Goal: Information Seeking & Learning: Find contact information

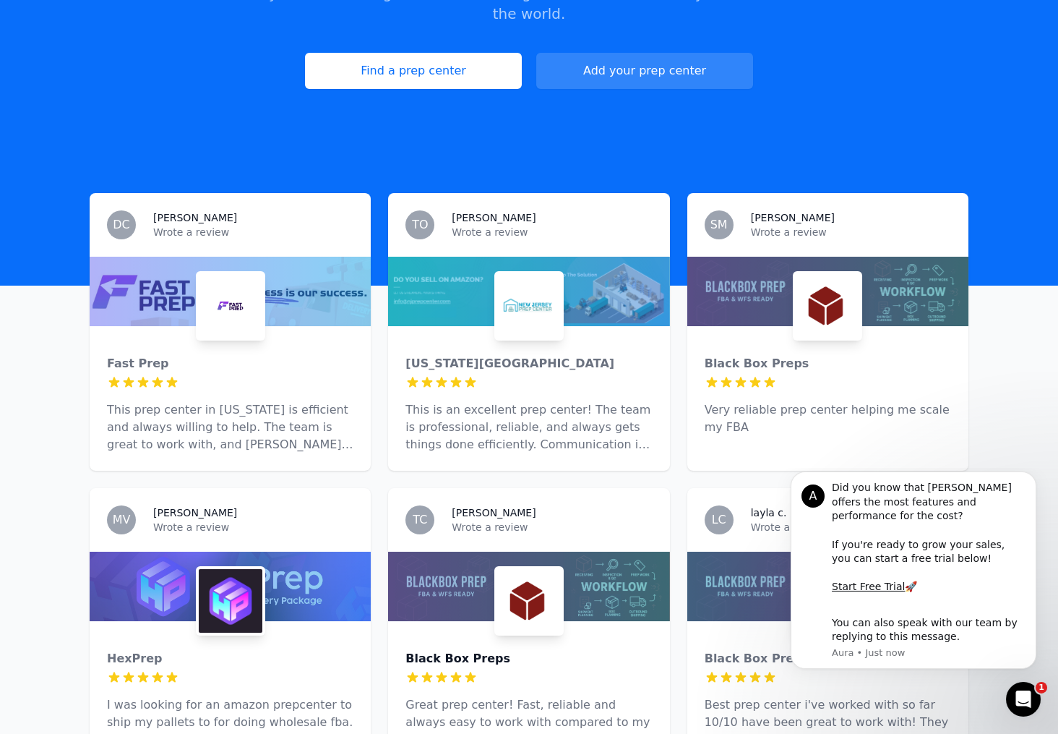
scroll to position [155, 0]
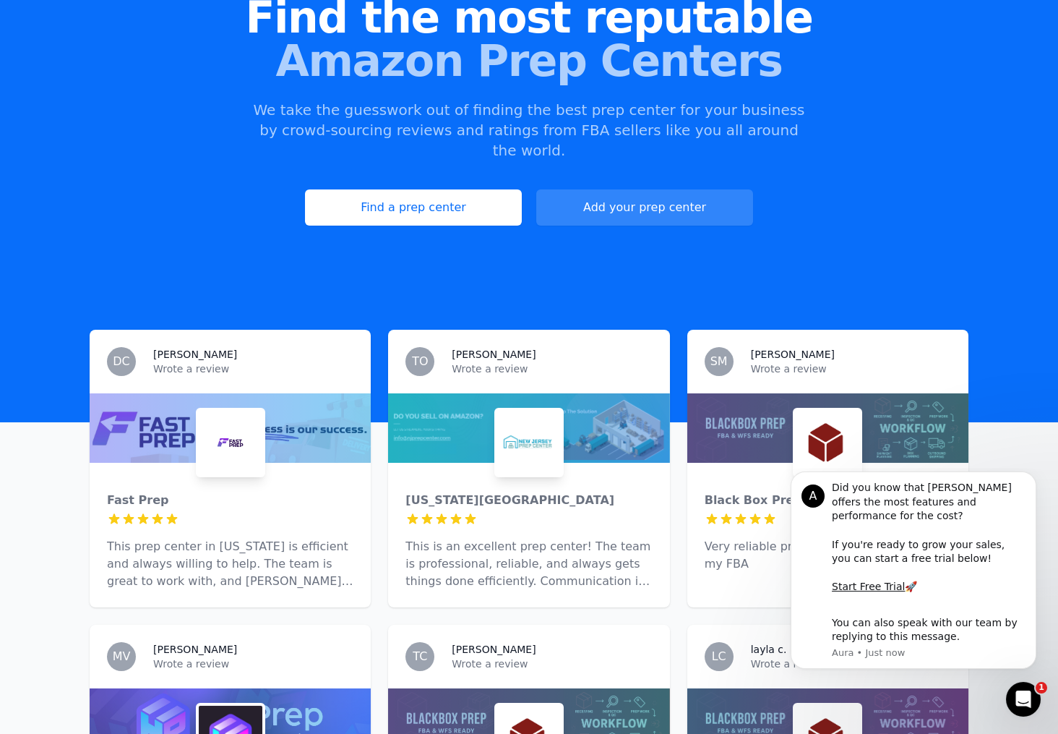
click at [700, 255] on div "Find the most reputable Amazon Prep Centers We take the guesswork out of findin…" at bounding box center [529, 111] width 1058 height 392
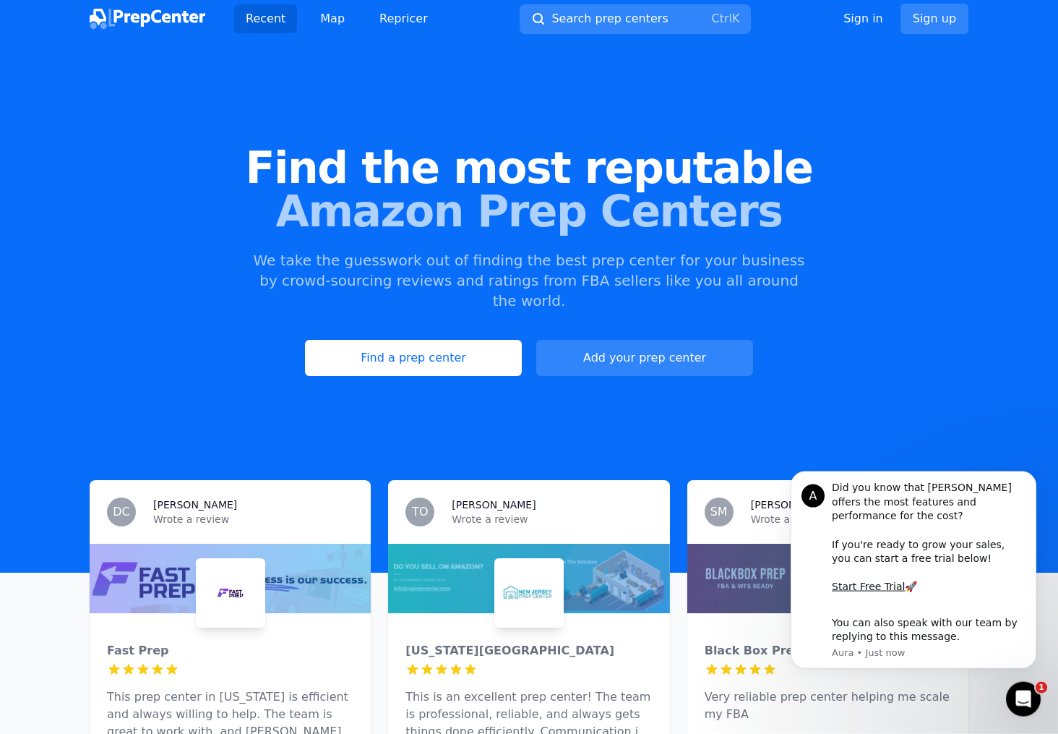
scroll to position [0, 0]
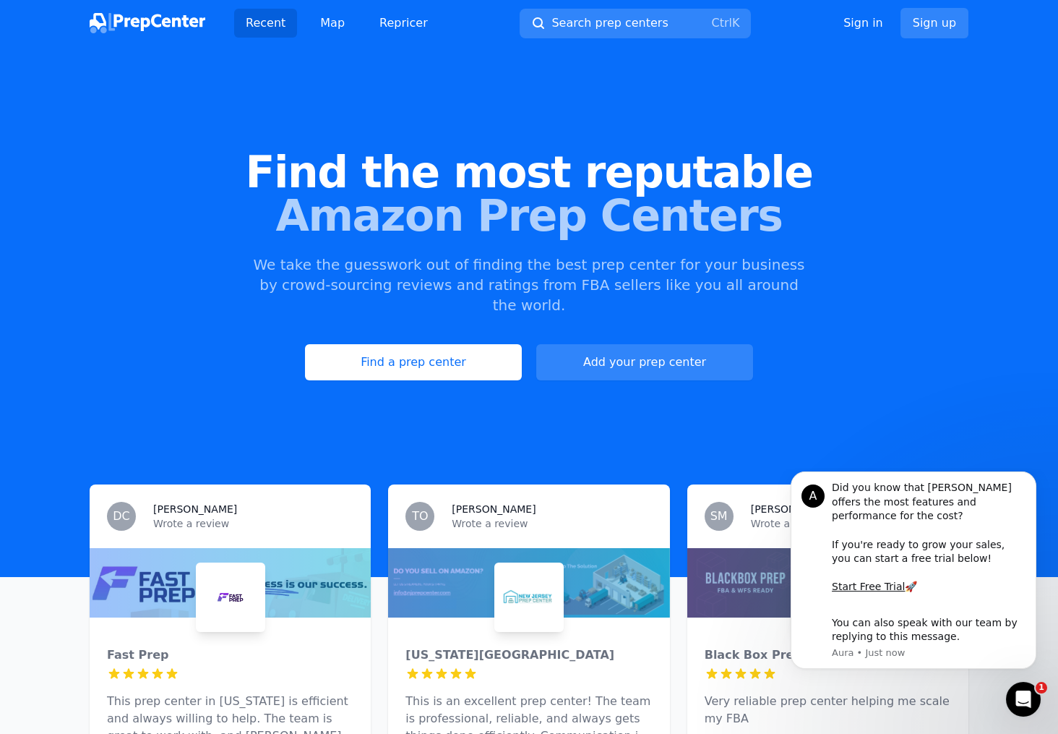
click at [801, 241] on div "Find the most reputable Amazon Prep Centers We take the guesswork out of findin…" at bounding box center [529, 265] width 1058 height 392
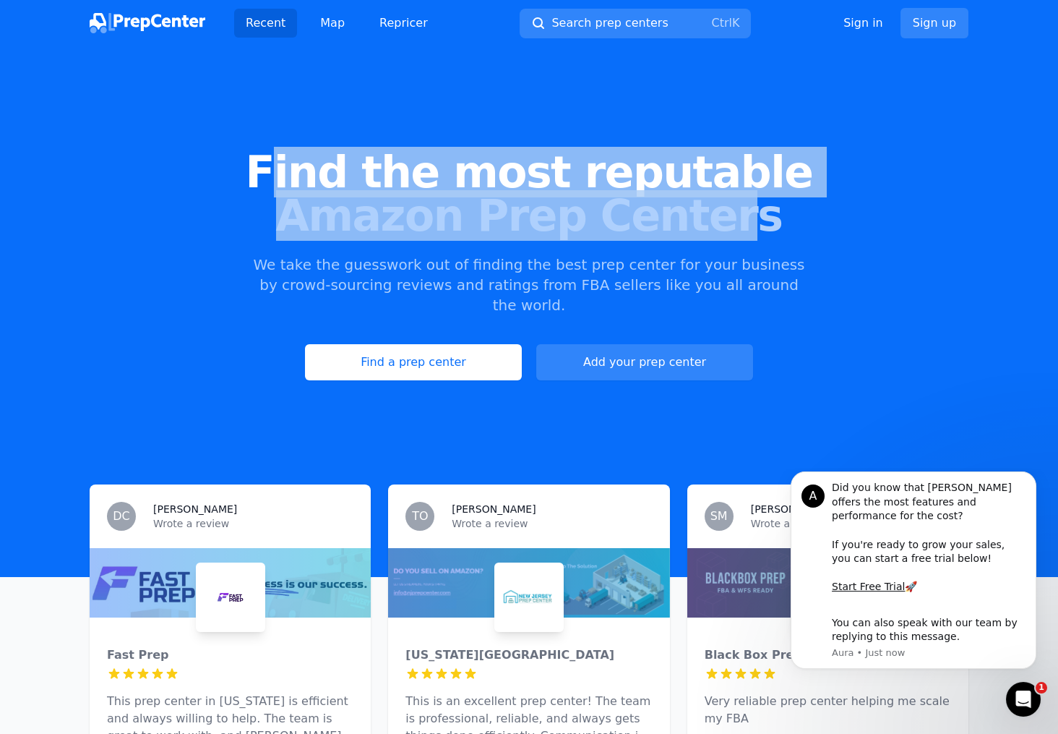
drag, startPoint x: 733, startPoint y: 215, endPoint x: 298, endPoint y: 182, distance: 436.4
click at [298, 182] on h1 "Find the most reputable Amazon Prep Centers" at bounding box center [529, 193] width 1012 height 87
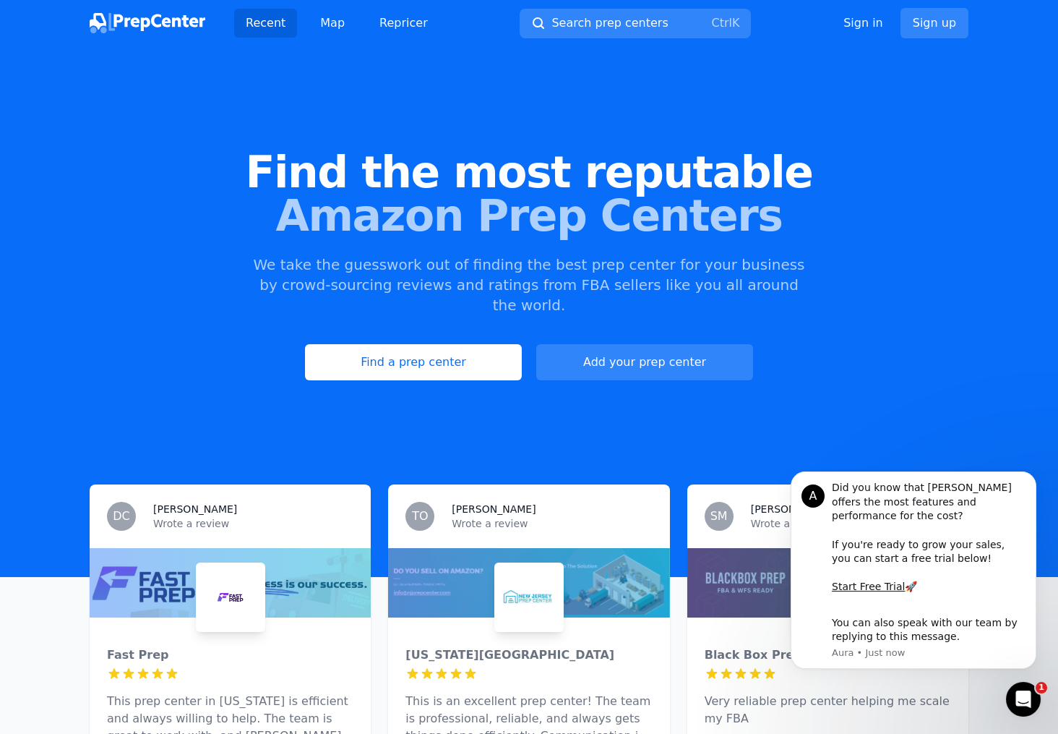
click at [298, 182] on span "Find the most reputable" at bounding box center [529, 171] width 1012 height 43
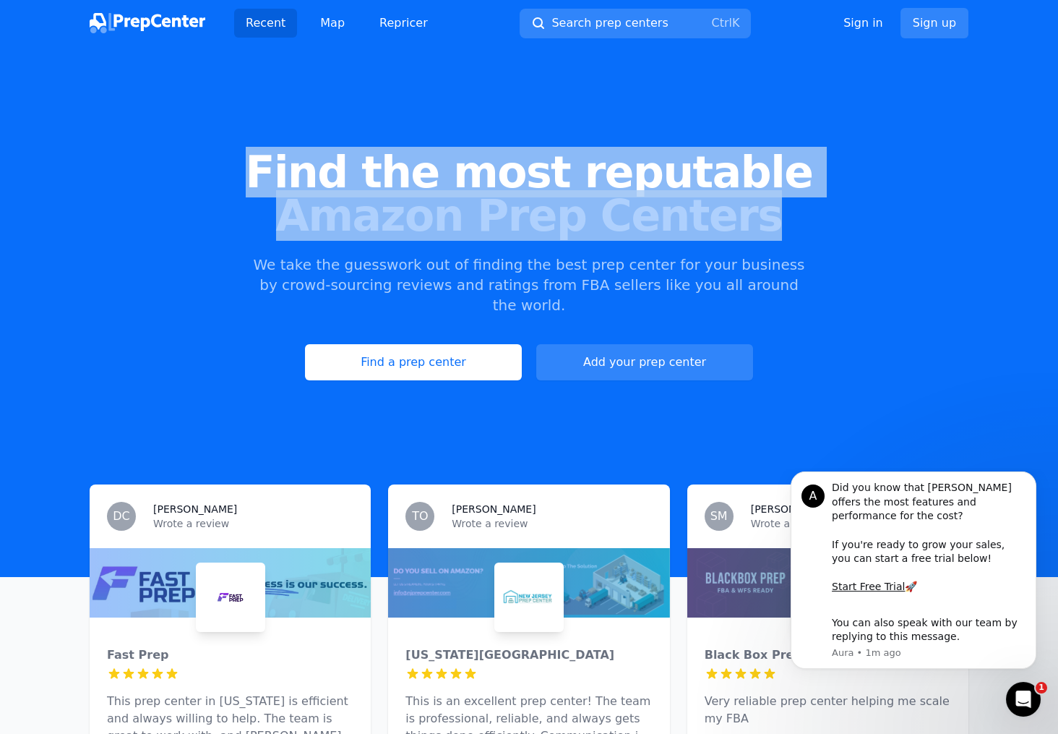
drag, startPoint x: 750, startPoint y: 223, endPoint x: 283, endPoint y: 176, distance: 469.3
click at [283, 176] on h1 "Find the most reputable Amazon Prep Centers" at bounding box center [529, 193] width 1012 height 87
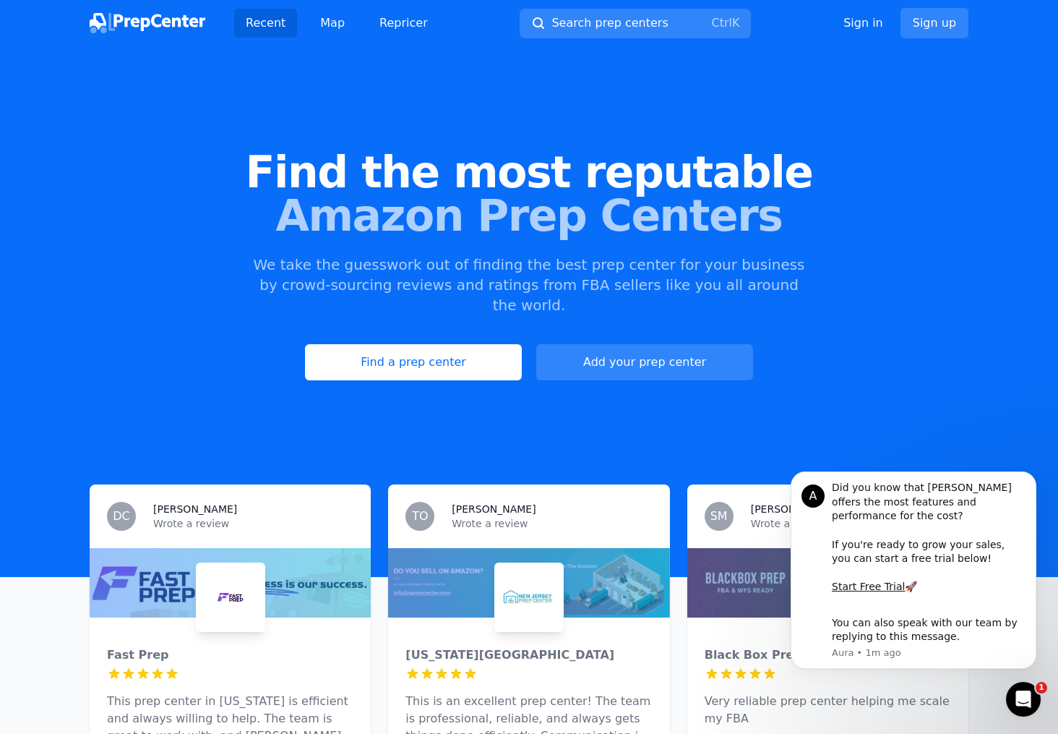
click at [283, 176] on span "Find the most reputable" at bounding box center [529, 171] width 1012 height 43
click at [886, 382] on div "Find the most reputable Amazon Prep Centers We take the guesswork out of findin…" at bounding box center [529, 265] width 1058 height 392
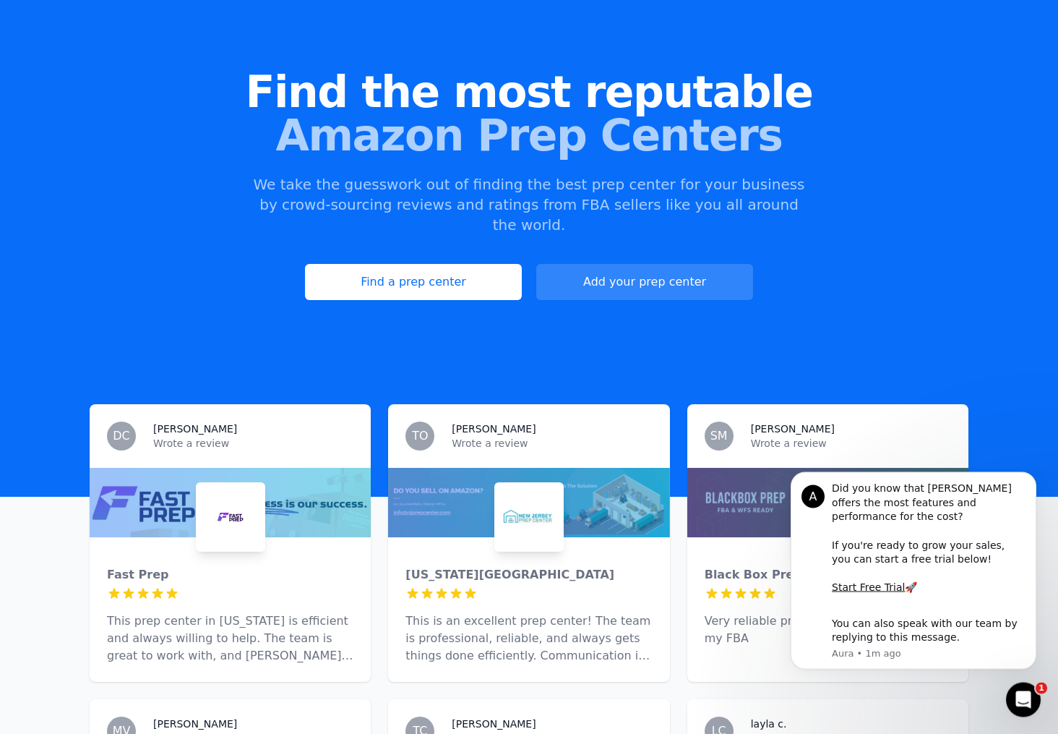
scroll to position [77, 0]
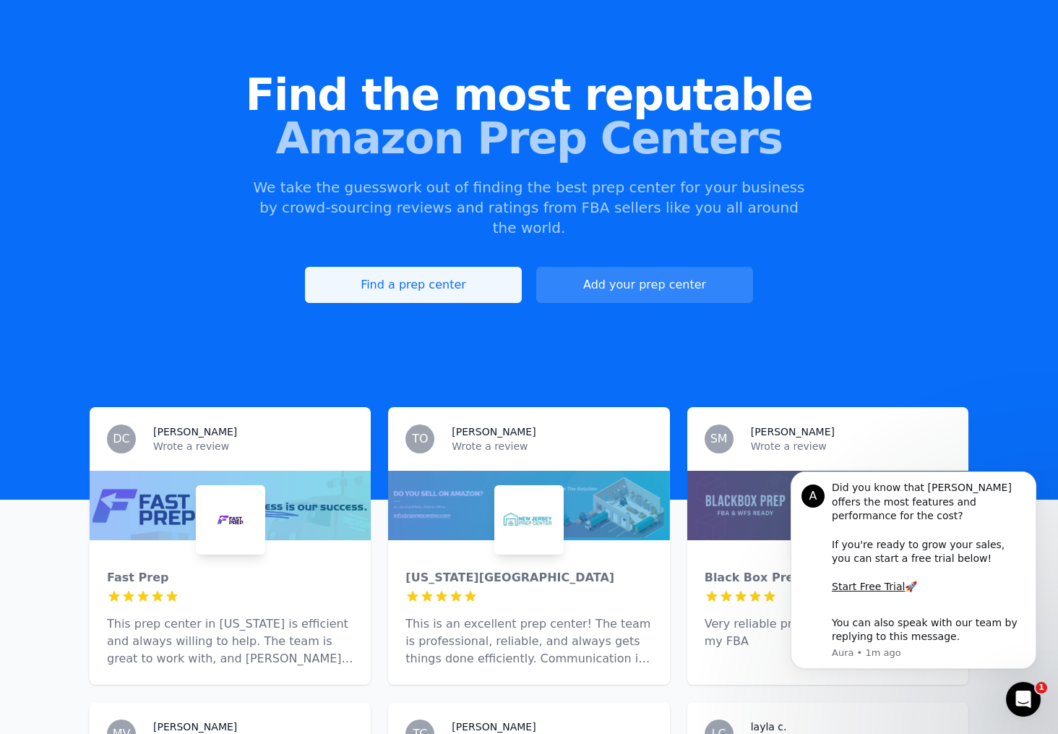
click at [456, 267] on link "Find a prep center" at bounding box center [413, 285] width 217 height 36
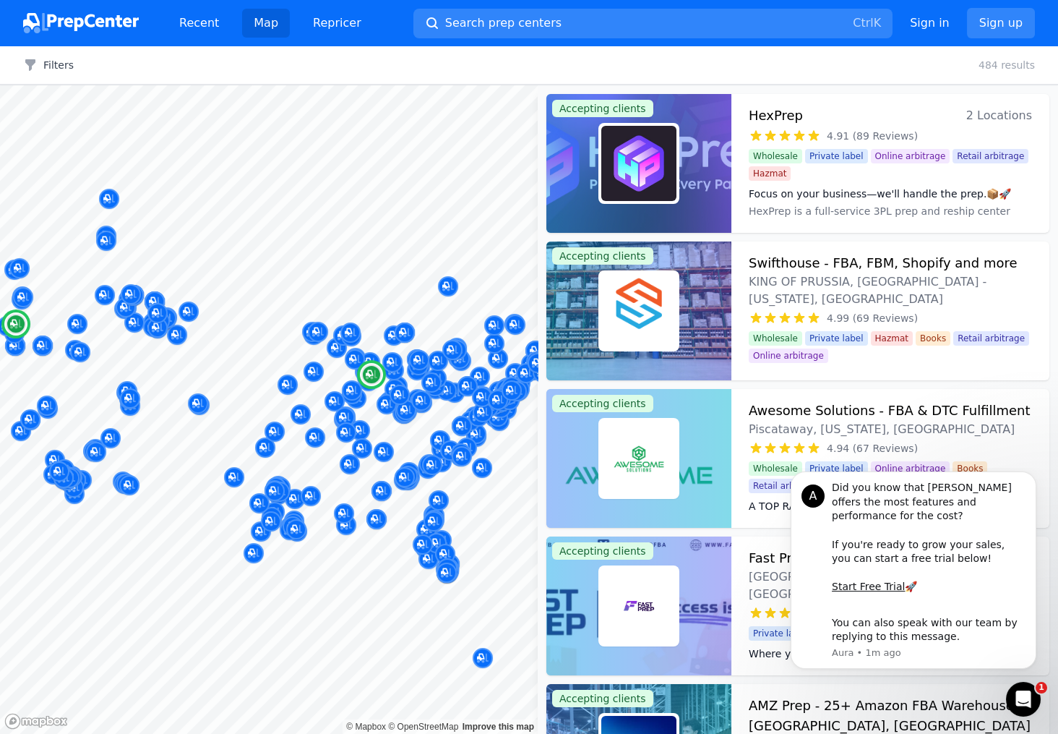
click at [837, 181] on div "Wholesale Private label Online arbitrage Retail arbitrage Hazmat" at bounding box center [890, 165] width 283 height 32
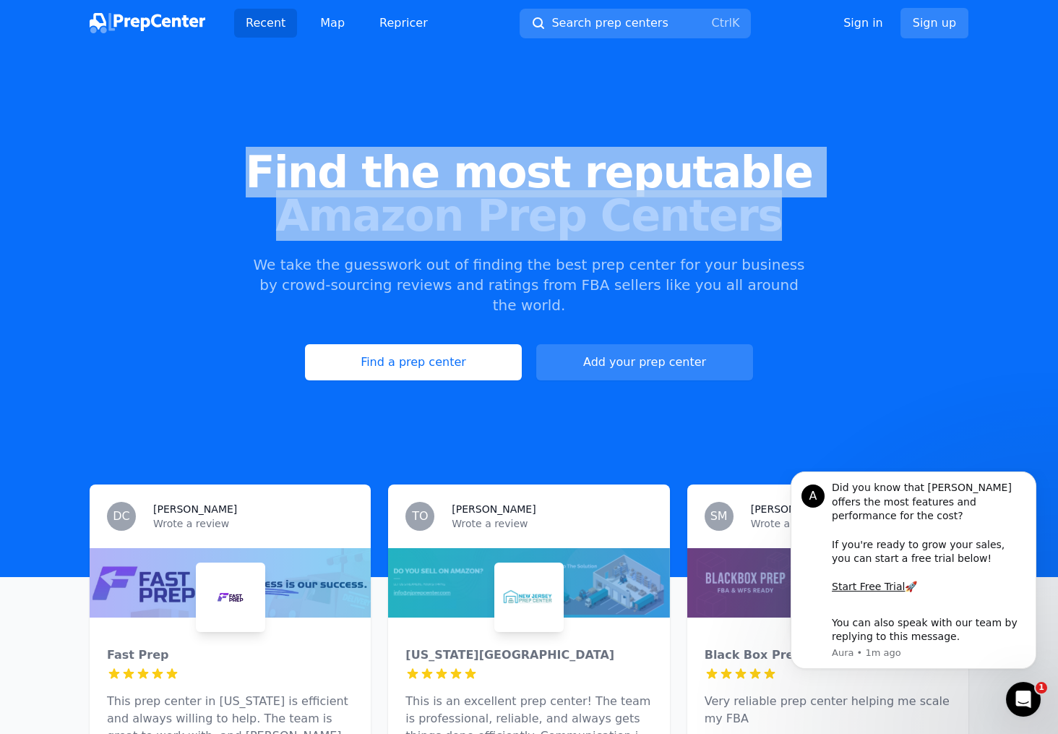
drag, startPoint x: 754, startPoint y: 229, endPoint x: 275, endPoint y: 174, distance: 481.7
click at [275, 174] on h1 "Find the most reputable Amazon Prep Centers" at bounding box center [529, 193] width 1012 height 87
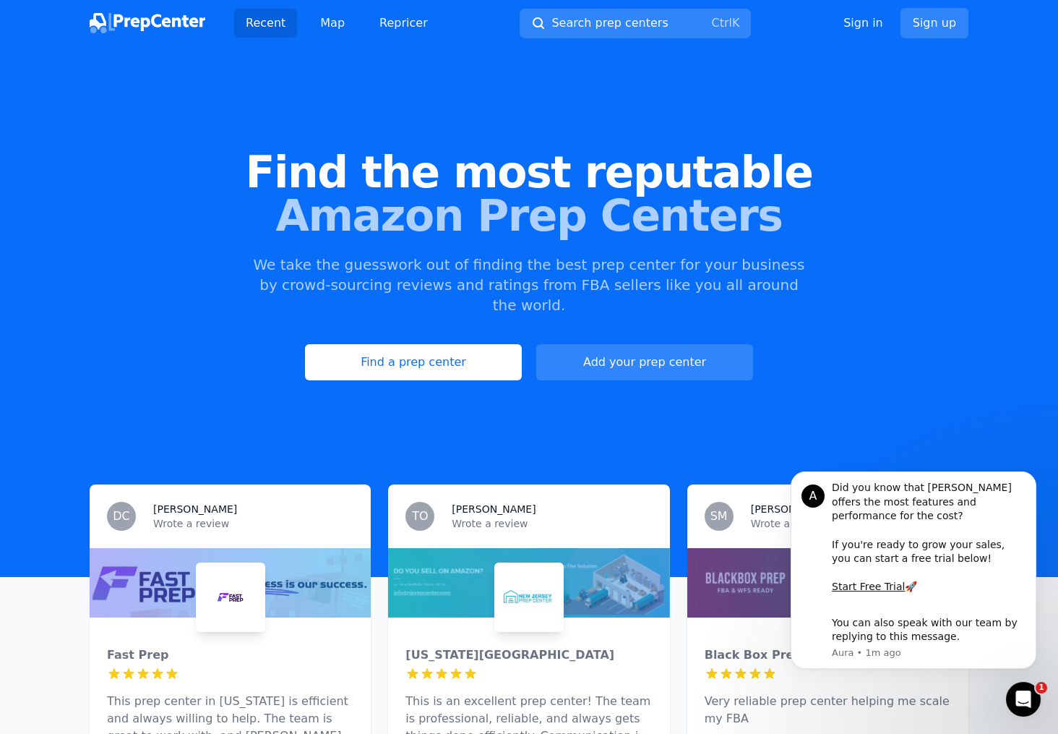
click at [275, 174] on span "Find the most reputable" at bounding box center [529, 171] width 1012 height 43
click at [915, 382] on div "Find the most reputable Amazon Prep Centers We take the guesswork out of findin…" at bounding box center [529, 265] width 1058 height 392
click at [1026, 485] on button "Dismiss notification" at bounding box center [1032, 475] width 19 height 19
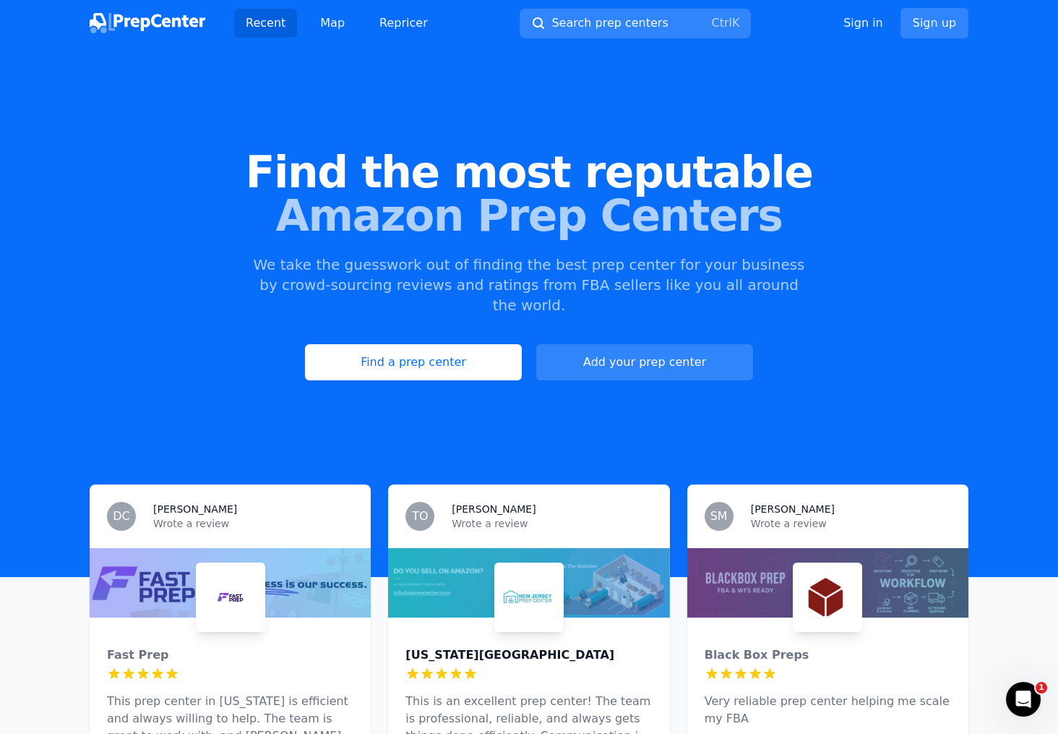
click at [521, 646] on div "[US_STATE][GEOGRAPHIC_DATA]" at bounding box center [529, 654] width 246 height 17
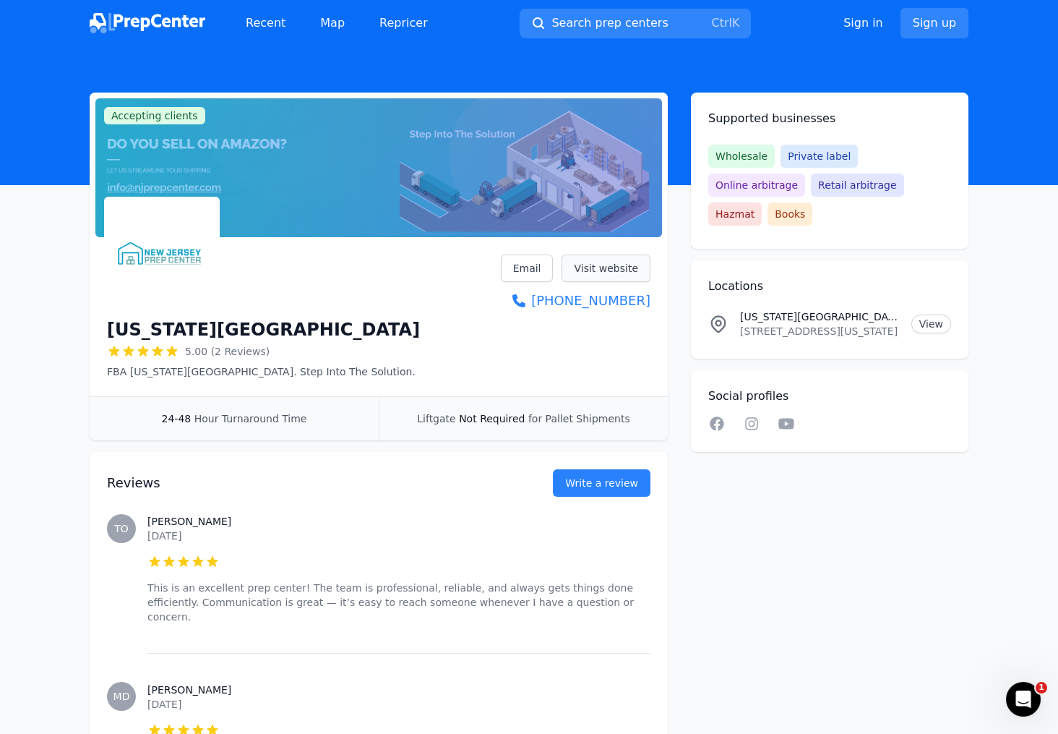
click at [598, 270] on link "Visit website" at bounding box center [606, 267] width 89 height 27
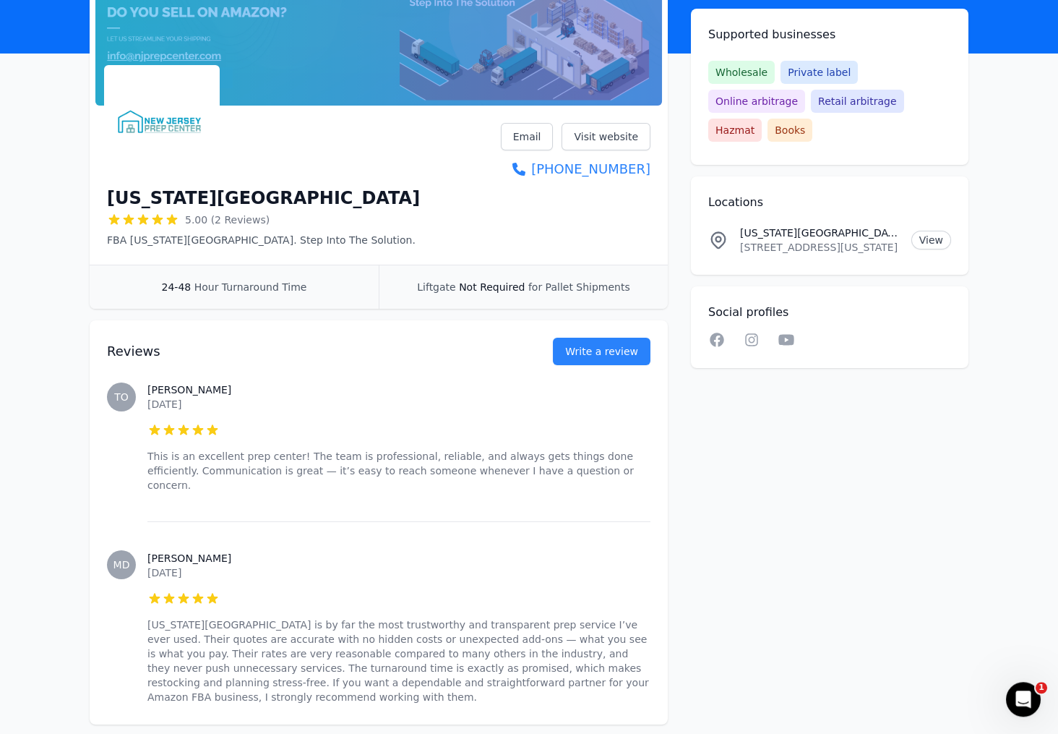
scroll to position [180, 0]
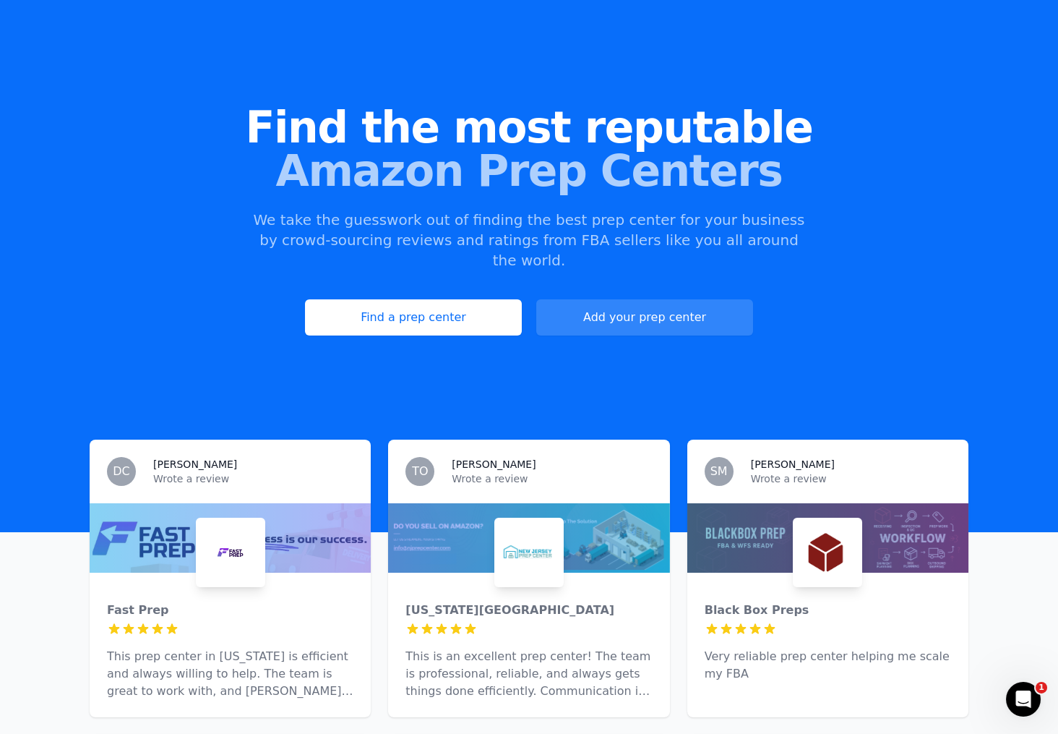
scroll to position [387, 0]
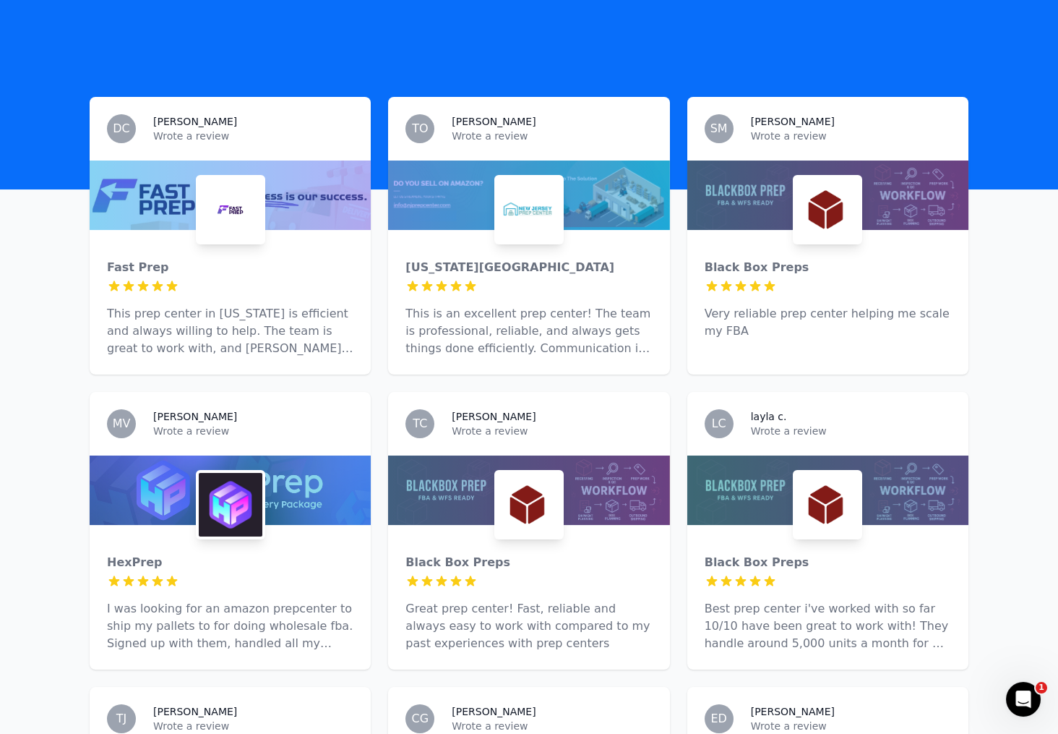
click at [791, 471] on div at bounding box center [827, 489] width 281 height 69
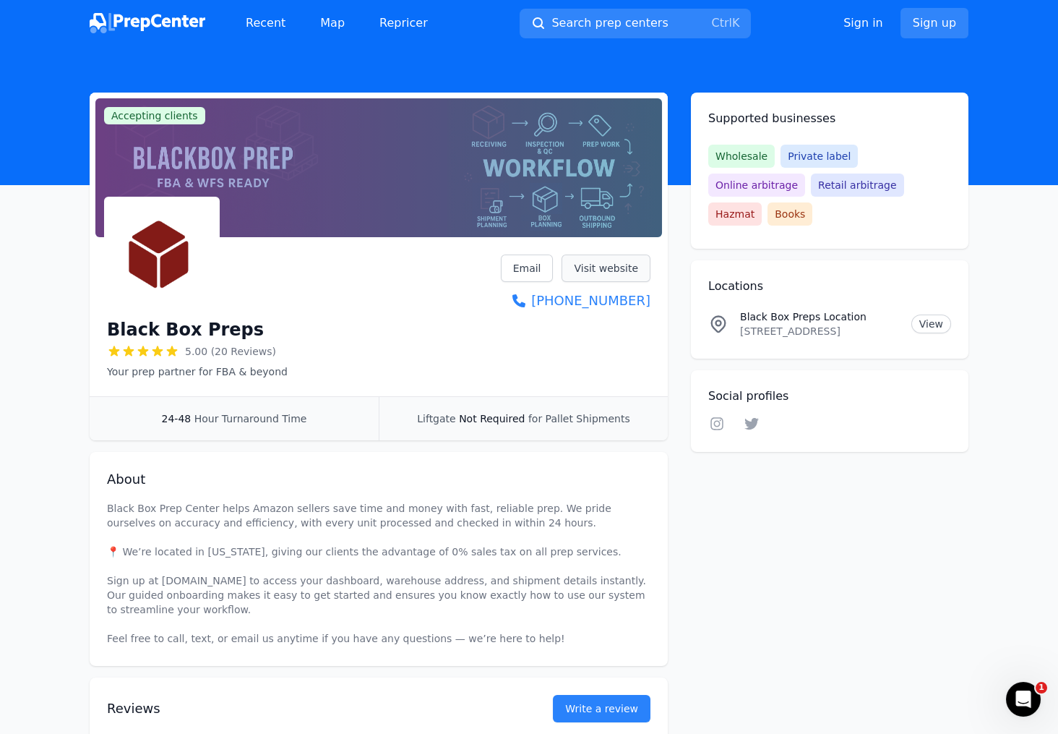
click at [609, 273] on link "Visit website" at bounding box center [606, 267] width 89 height 27
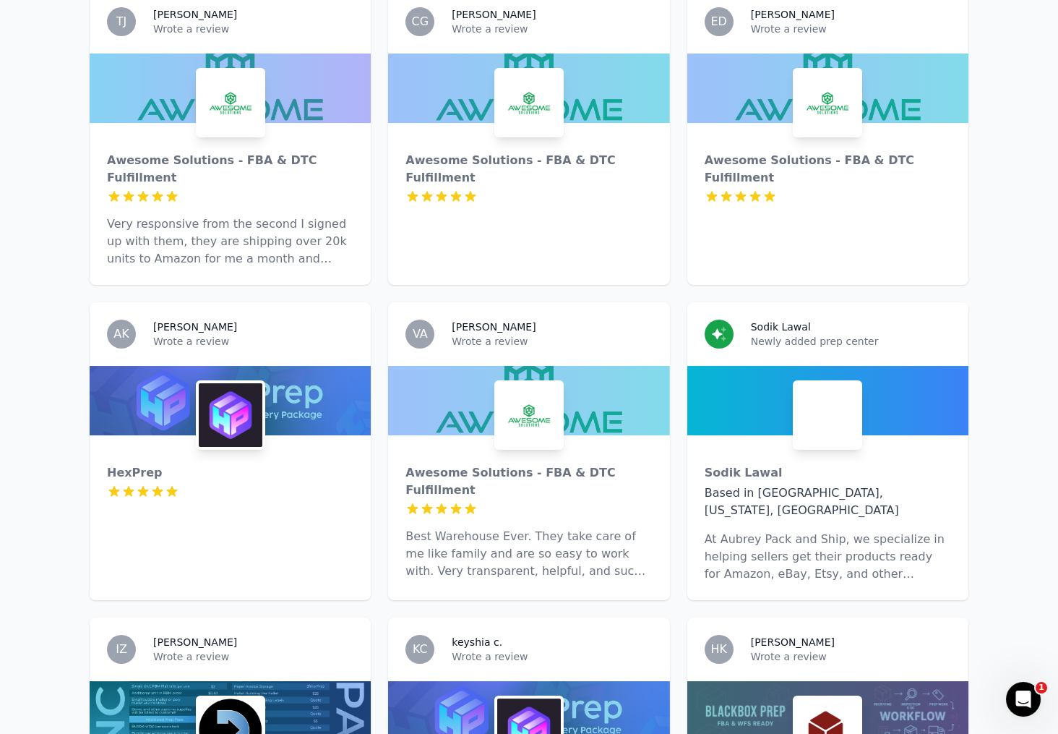
scroll to position [1705, 0]
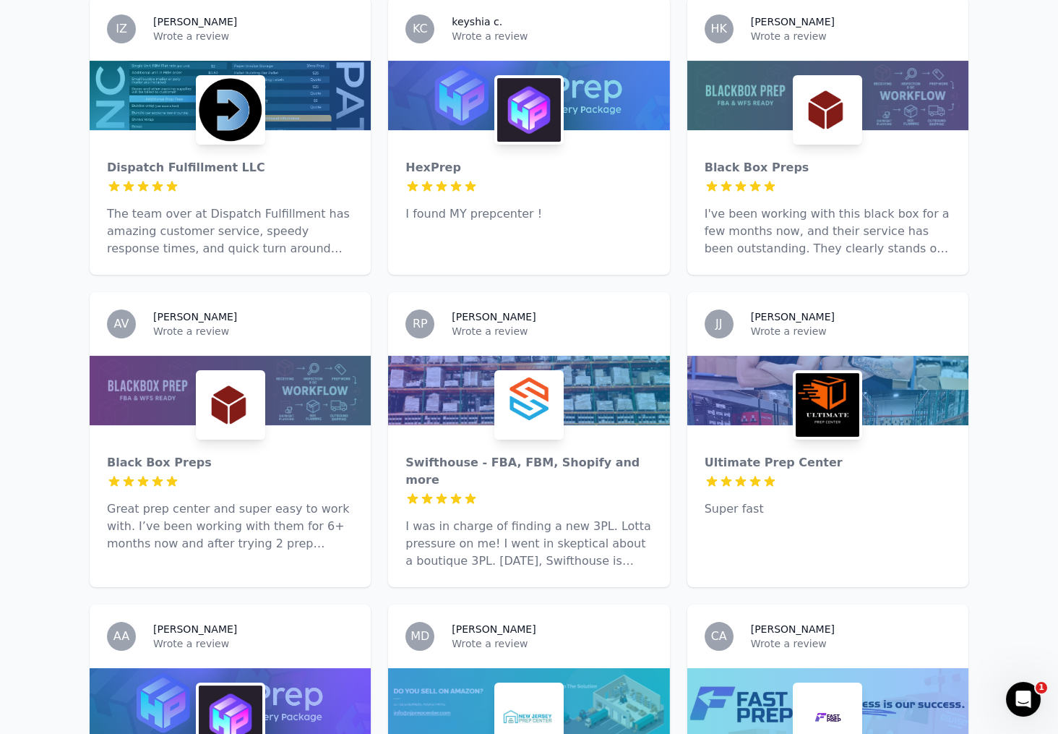
click at [836, 474] on div at bounding box center [828, 481] width 246 height 14
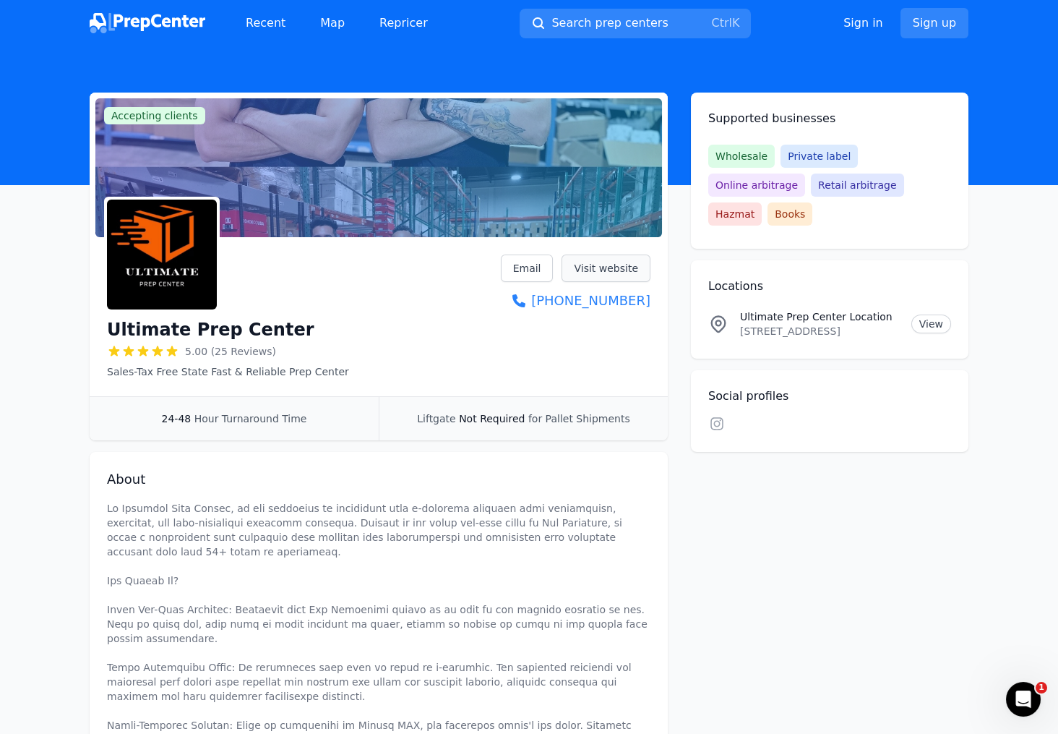
click at [606, 262] on link "Visit website" at bounding box center [606, 267] width 89 height 27
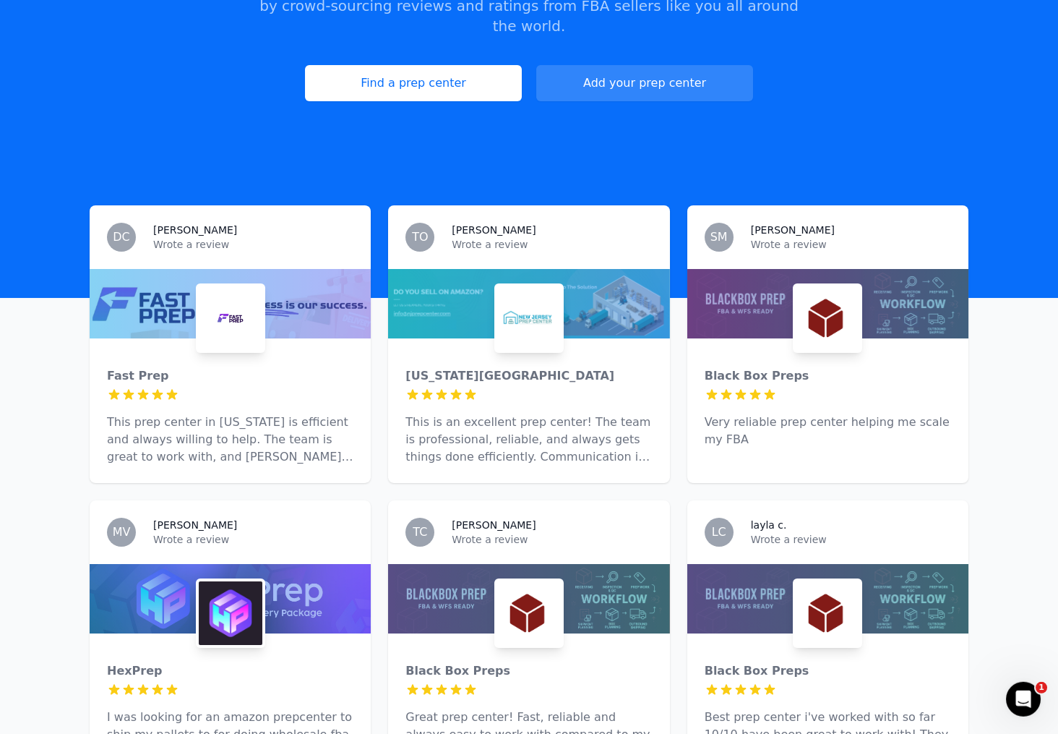
scroll to position [309, 0]
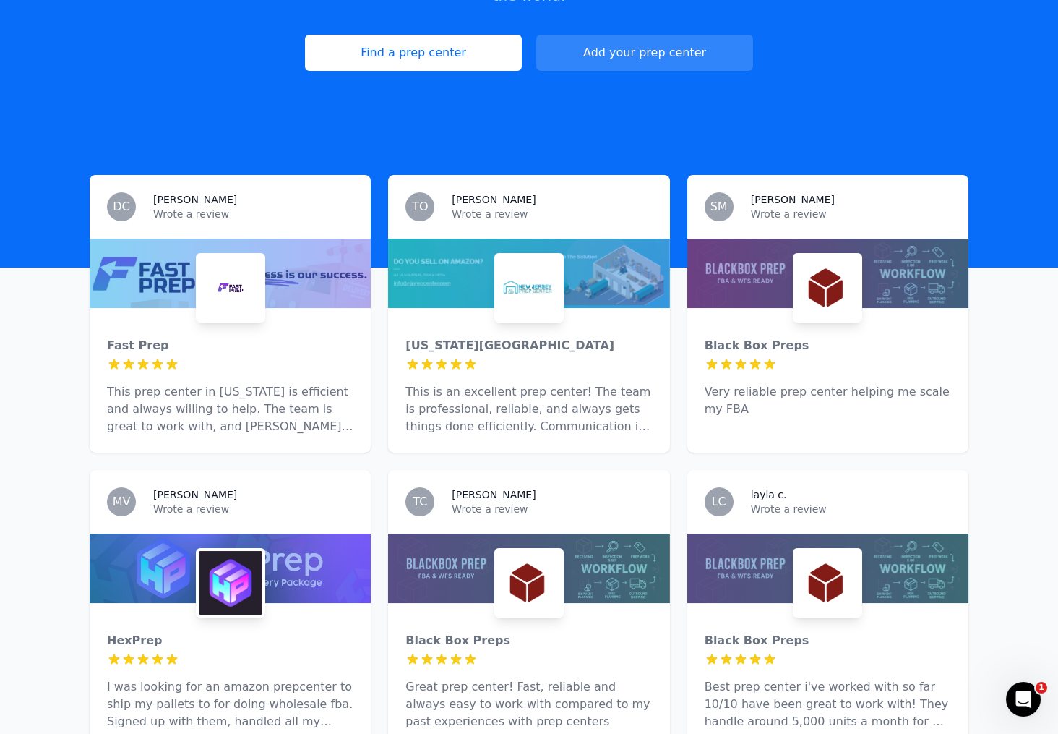
click at [517, 357] on div at bounding box center [529, 364] width 246 height 14
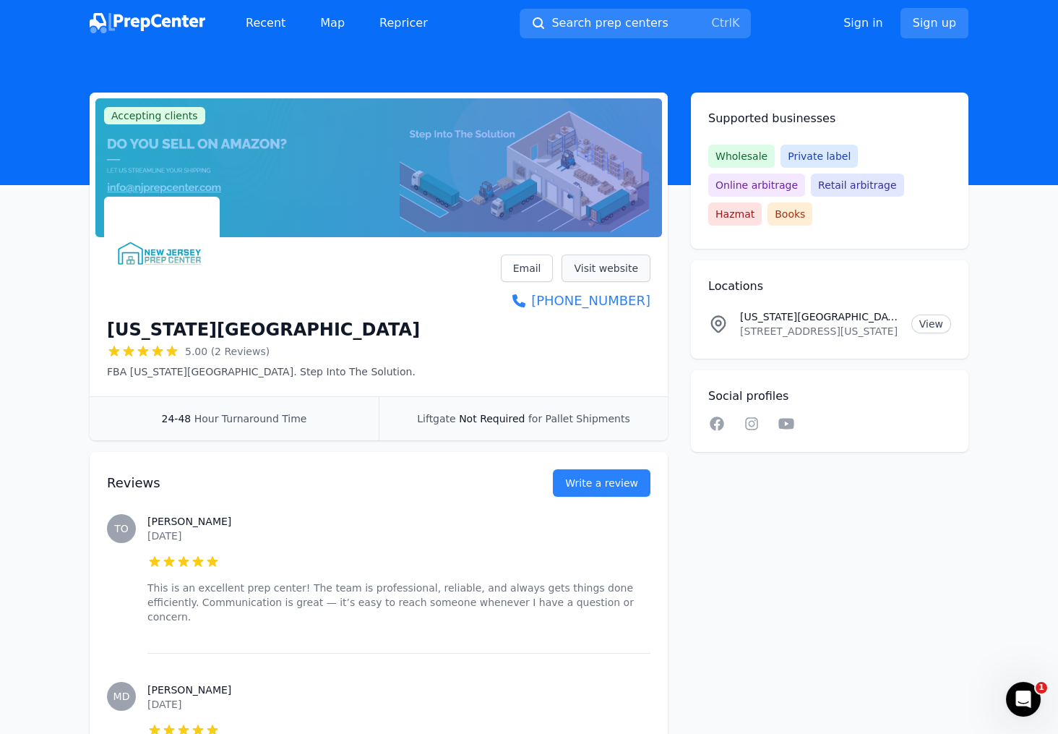
click at [609, 269] on link "Visit website" at bounding box center [606, 267] width 89 height 27
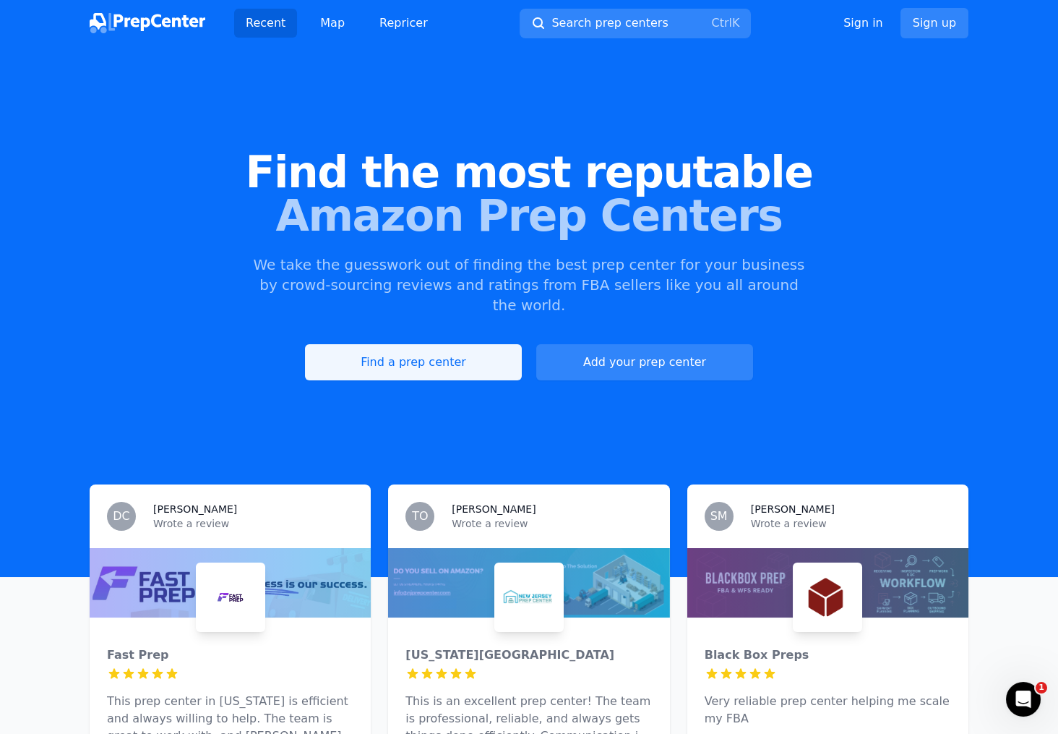
click at [429, 344] on link "Find a prep center" at bounding box center [413, 362] width 217 height 36
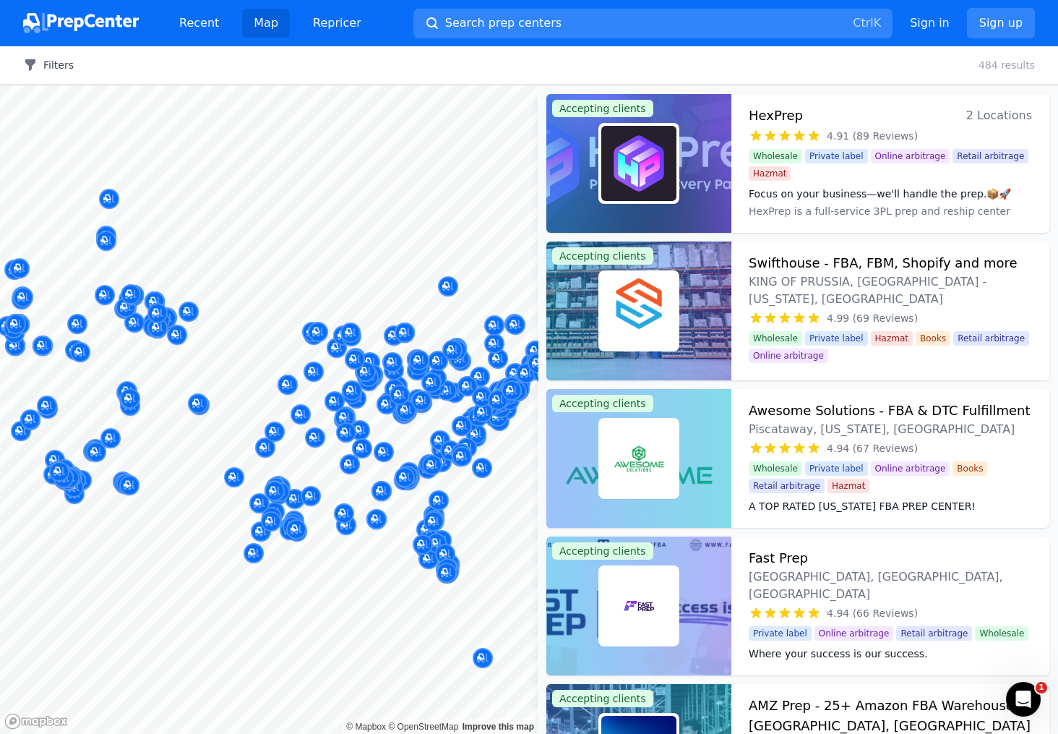
click at [67, 60] on button "Filters" at bounding box center [48, 65] width 51 height 14
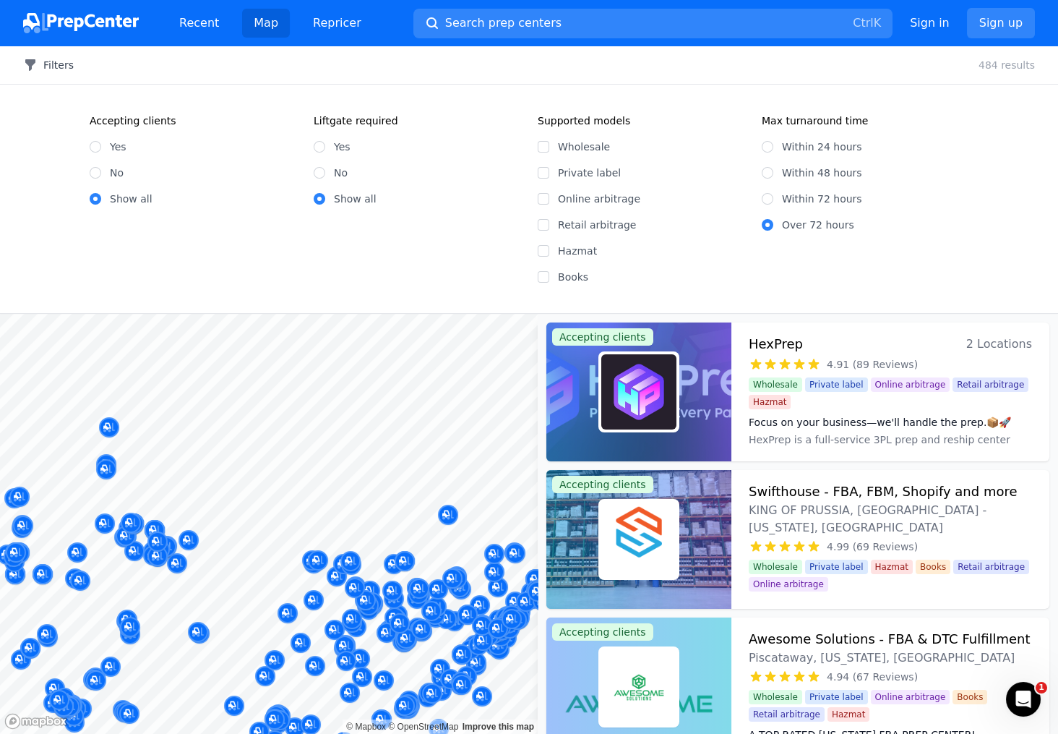
click at [67, 60] on button "Filters" at bounding box center [48, 65] width 51 height 14
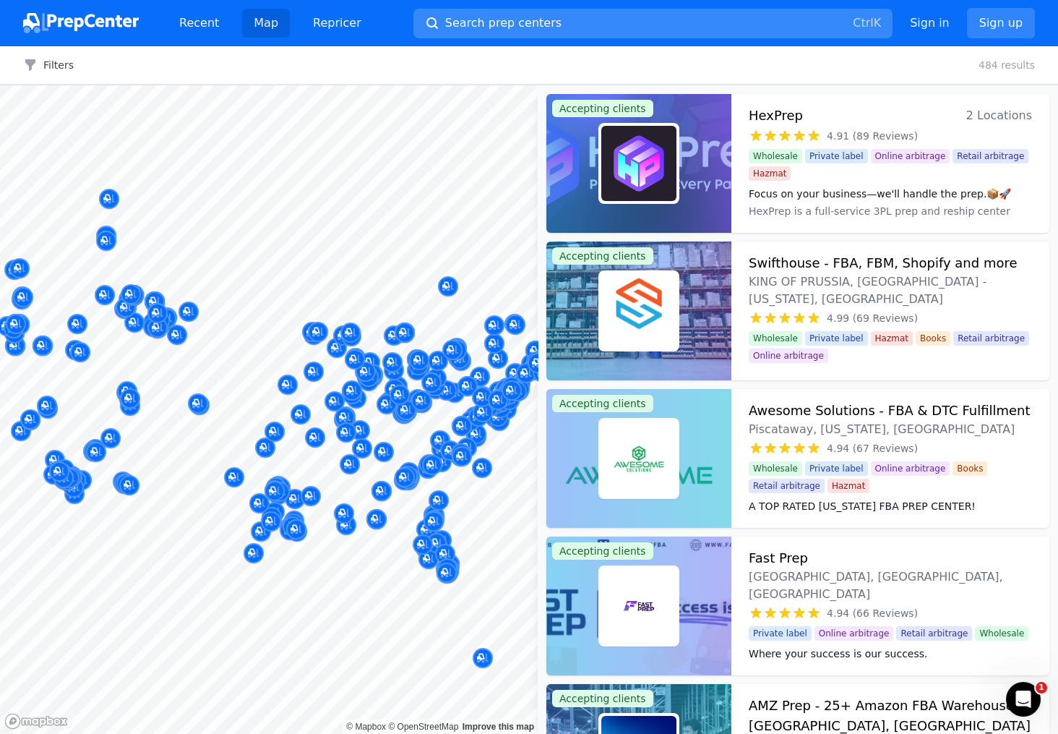
click at [608, 21] on button "Search prep centers Ctrl K" at bounding box center [652, 24] width 479 height 30
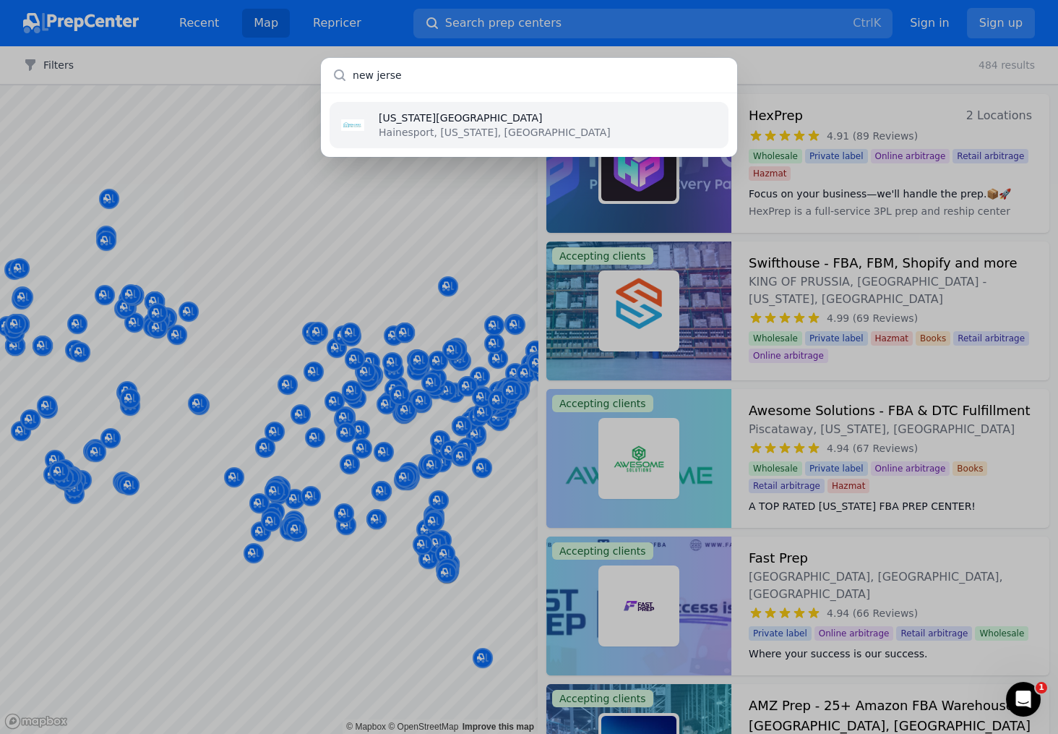
type input "[US_STATE]"
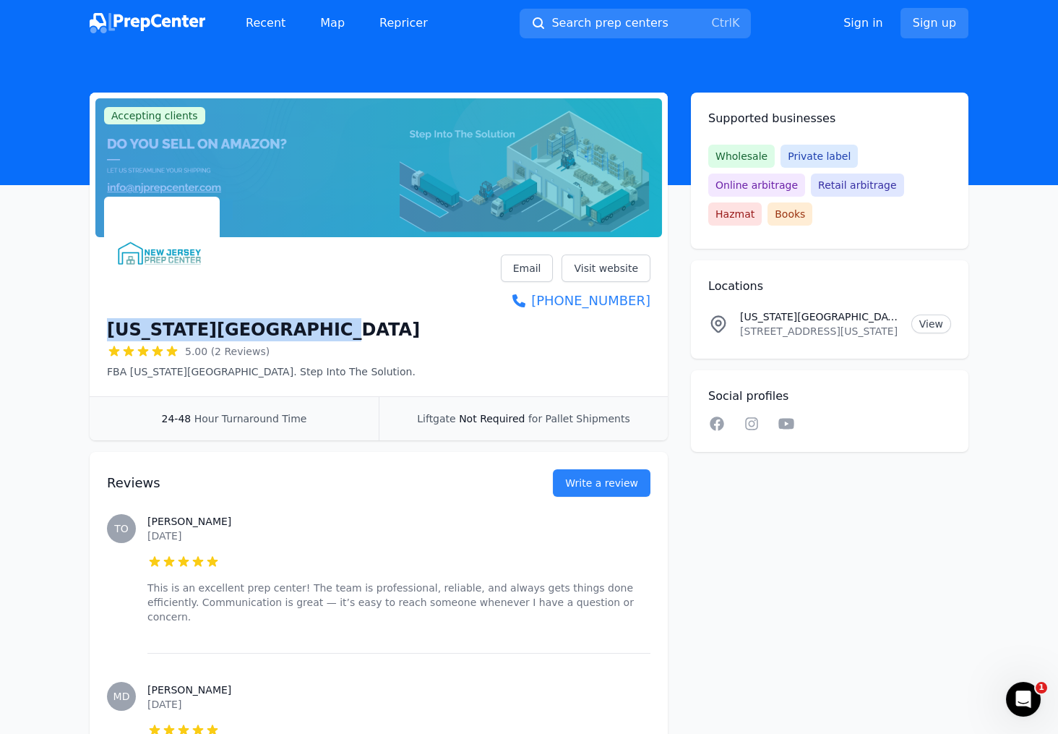
drag, startPoint x: 304, startPoint y: 330, endPoint x: 223, endPoint y: 331, distance: 80.2
click at [90, 327] on div "Accepting clients Claim business [US_STATE][GEOGRAPHIC_DATA] 5.00 (2 Reviews) F…" at bounding box center [379, 267] width 578 height 348
click at [223, 331] on h1 "[US_STATE][GEOGRAPHIC_DATA]" at bounding box center [263, 329] width 313 height 23
drag, startPoint x: 300, startPoint y: 331, endPoint x: 95, endPoint y: 338, distance: 204.7
click at [95, 338] on div "[US_STATE][GEOGRAPHIC_DATA] 5.00 (2 Reviews) FBA [US_STATE][GEOGRAPHIC_DATA]. S…" at bounding box center [379, 319] width 578 height 153
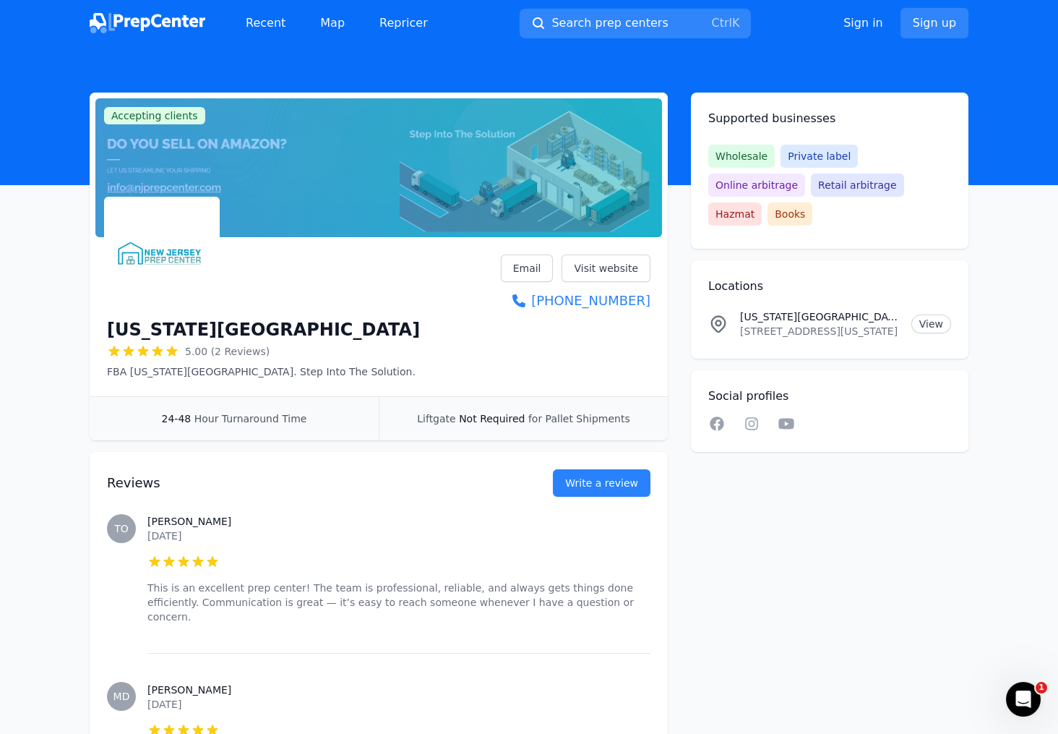
click at [96, 338] on div "[US_STATE][GEOGRAPHIC_DATA] 5.00 (2 Reviews) FBA [US_STATE][GEOGRAPHIC_DATA]. S…" at bounding box center [379, 319] width 578 height 153
click at [625, 267] on link "Visit website" at bounding box center [606, 267] width 89 height 27
